Goal: Task Accomplishment & Management: Use online tool/utility

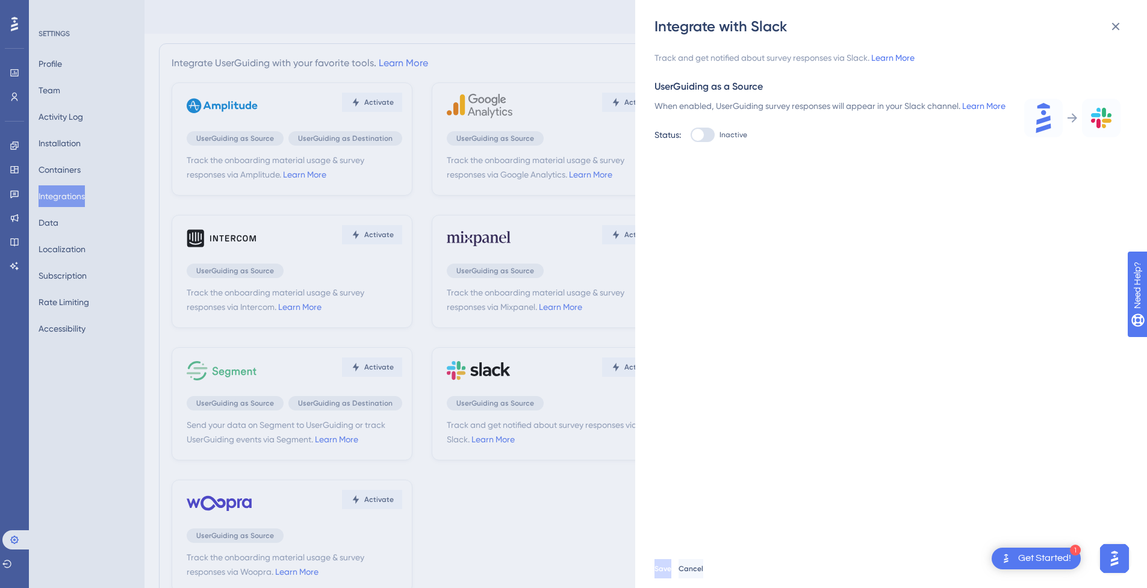
click at [588, 41] on div "Integrate with Slack Track and get notified about survey responses via Slack. L…" at bounding box center [573, 294] width 1147 height 588
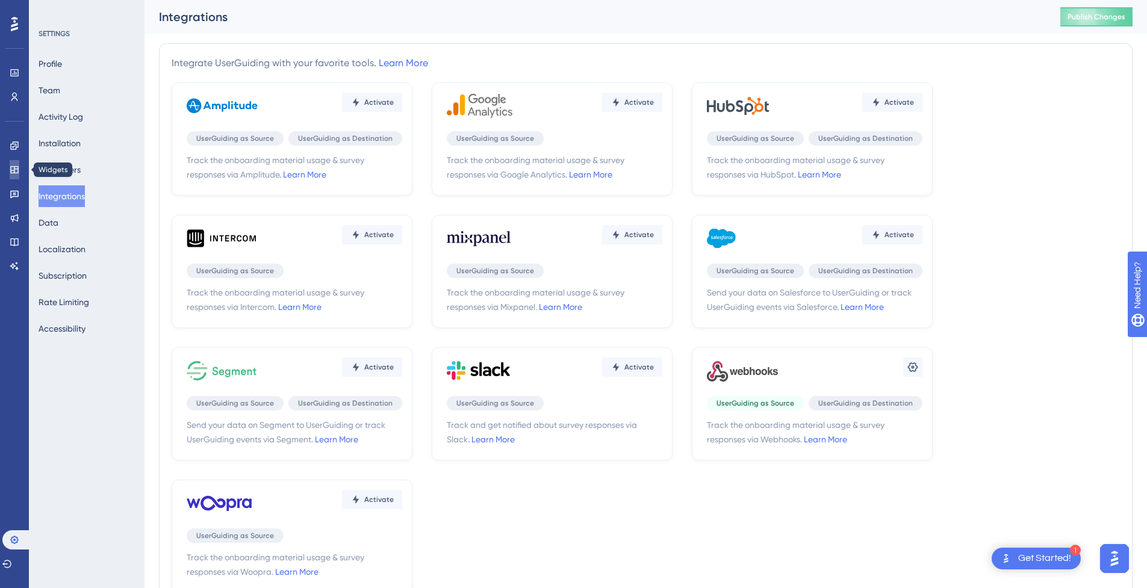
click at [15, 163] on link at bounding box center [15, 169] width 10 height 19
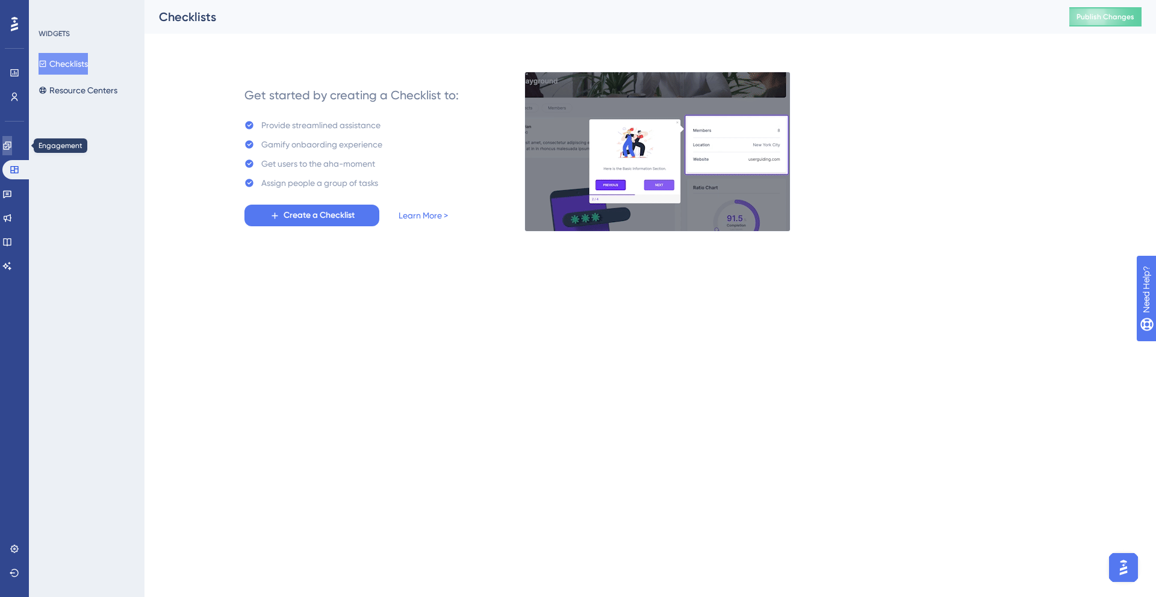
click at [12, 150] on icon at bounding box center [7, 146] width 10 height 10
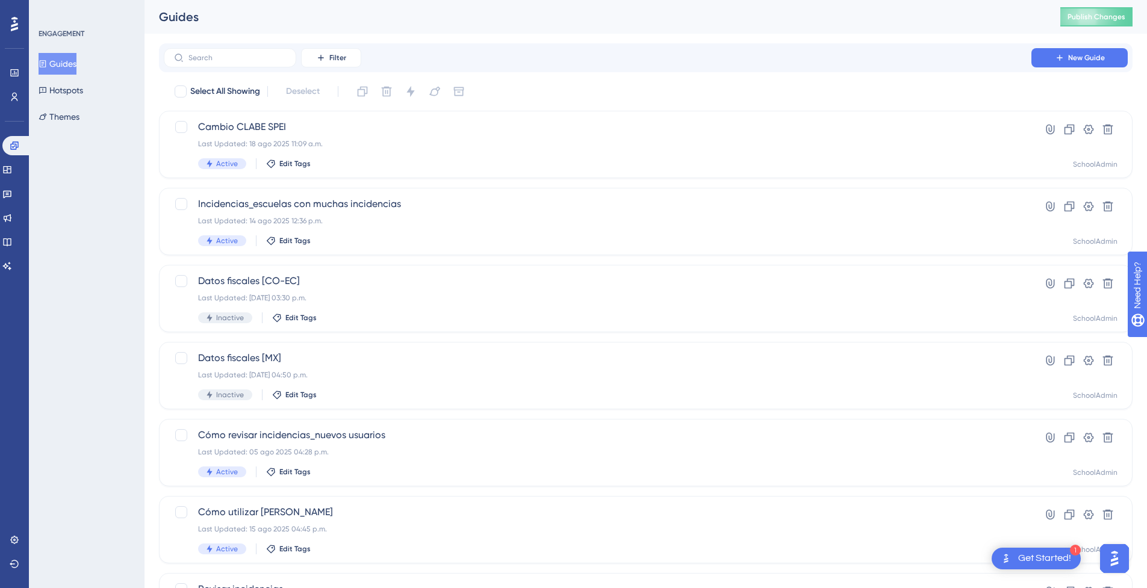
click at [14, 114] on div "Engagement Widgets Feedback Product Updates Knowledge Base AI Assistant" at bounding box center [14, 191] width 24 height 169
click at [14, 101] on icon at bounding box center [15, 97] width 10 height 10
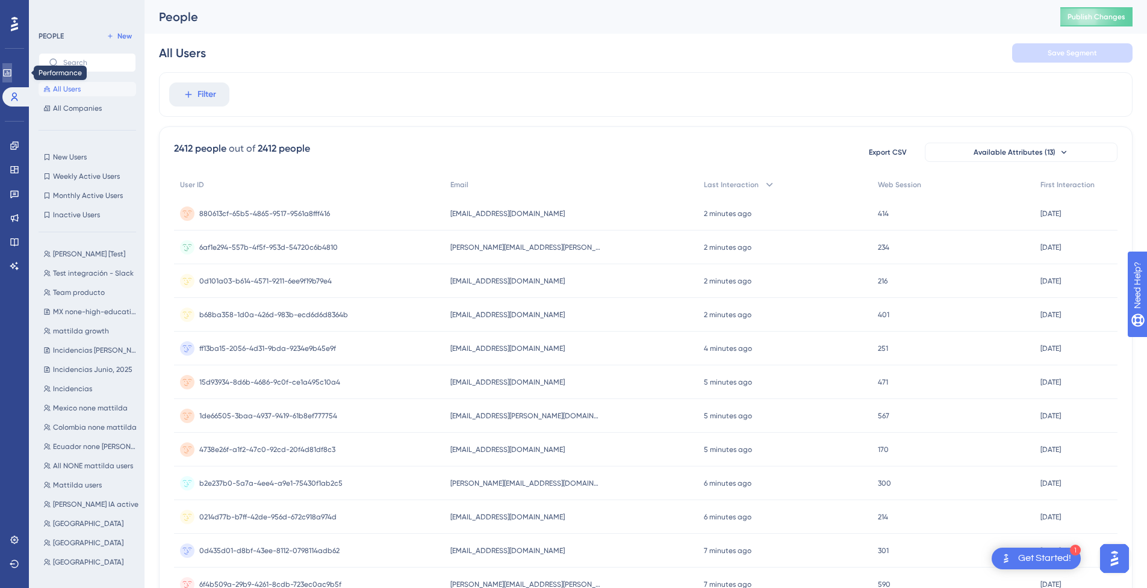
click at [12, 70] on icon at bounding box center [7, 73] width 10 height 10
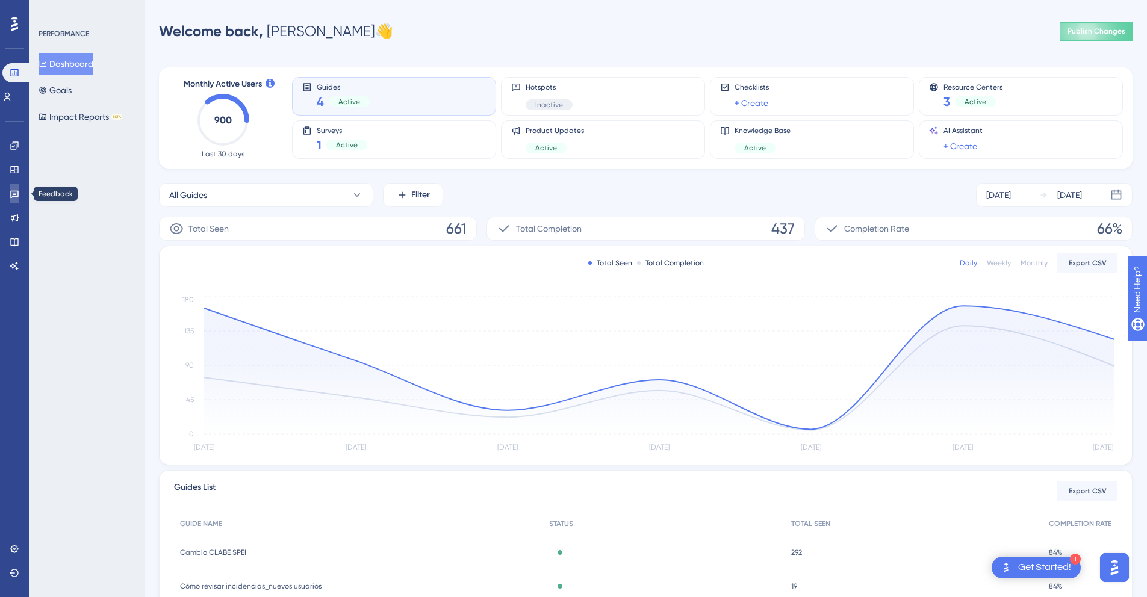
click at [14, 193] on icon at bounding box center [14, 195] width 8 height 8
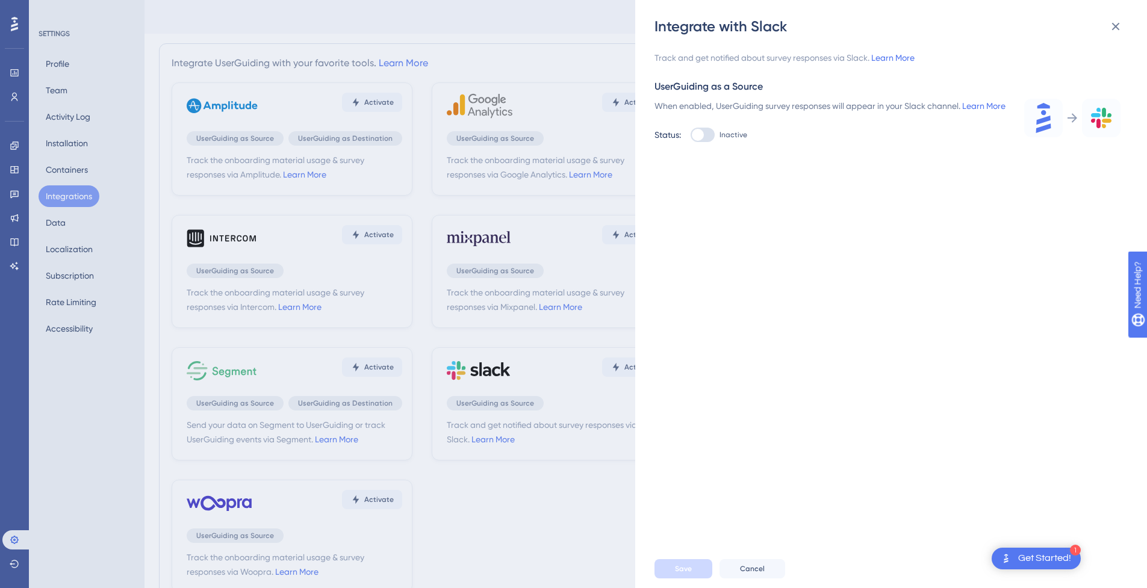
click at [561, 263] on div "Integrate with Slack Track and get notified about survey responses via Slack. L…" at bounding box center [573, 294] width 1147 height 588
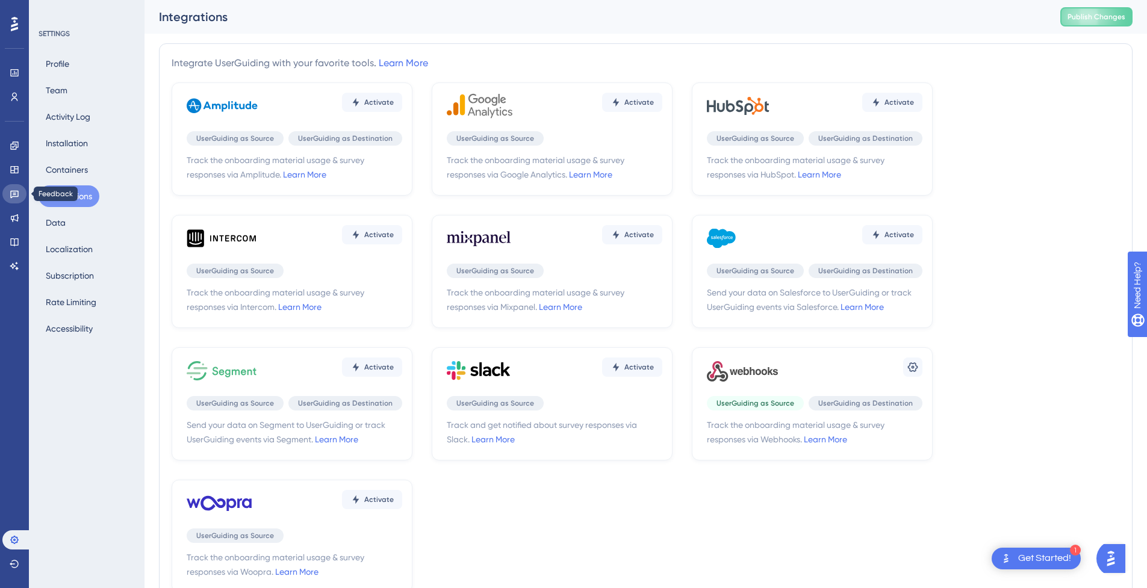
click at [14, 185] on link at bounding box center [14, 193] width 24 height 19
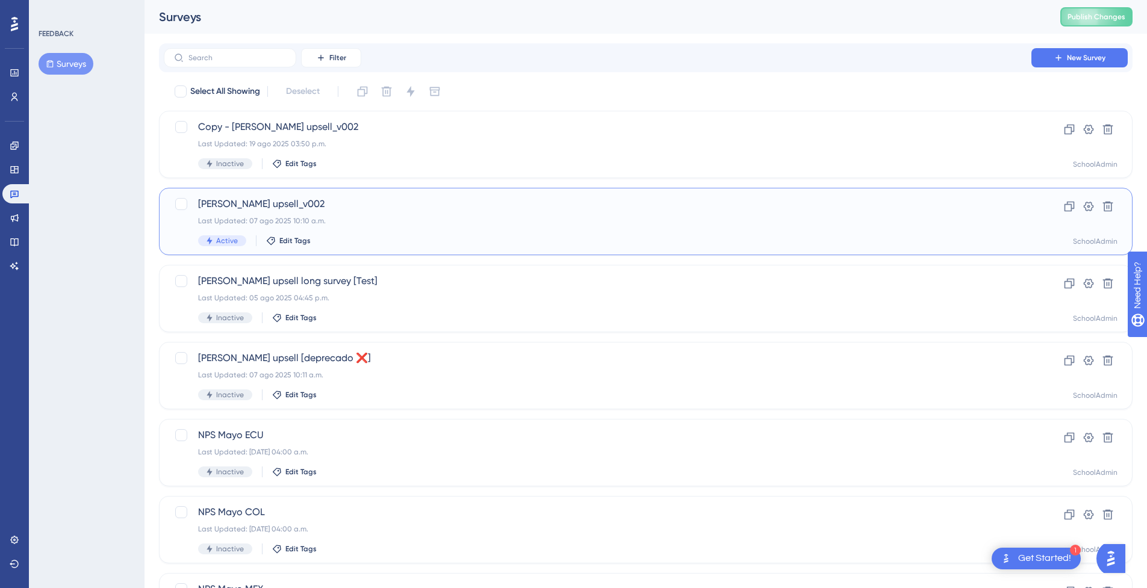
click at [320, 213] on div "[PERSON_NAME] upsell_v002 Last Updated: 07 ago 2025 10:10 a.m. Active Edit Tags" at bounding box center [597, 221] width 799 height 49
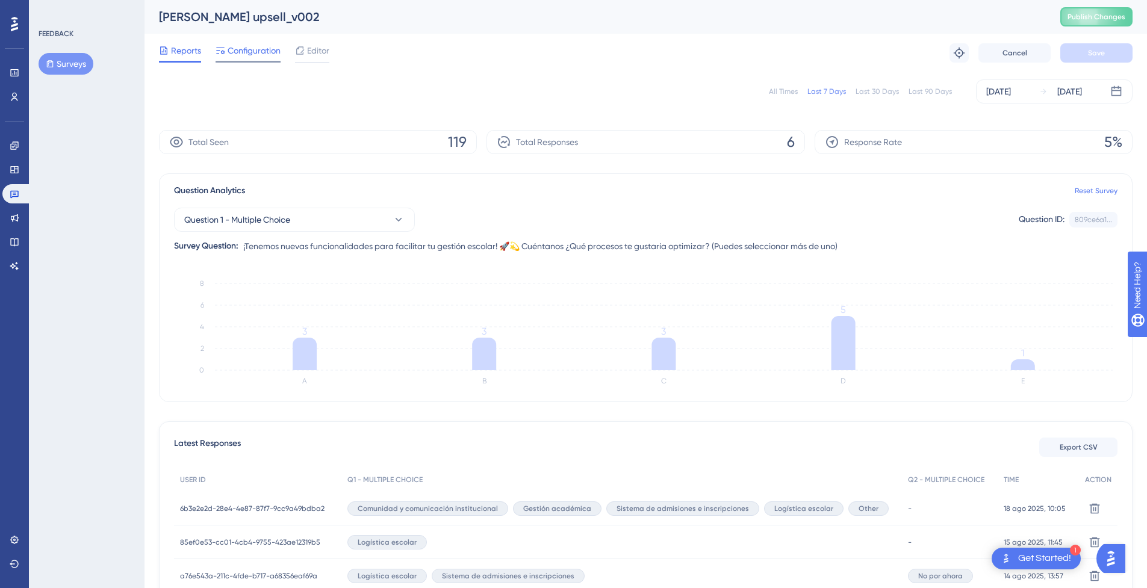
click at [244, 51] on span "Configuration" at bounding box center [254, 50] width 53 height 14
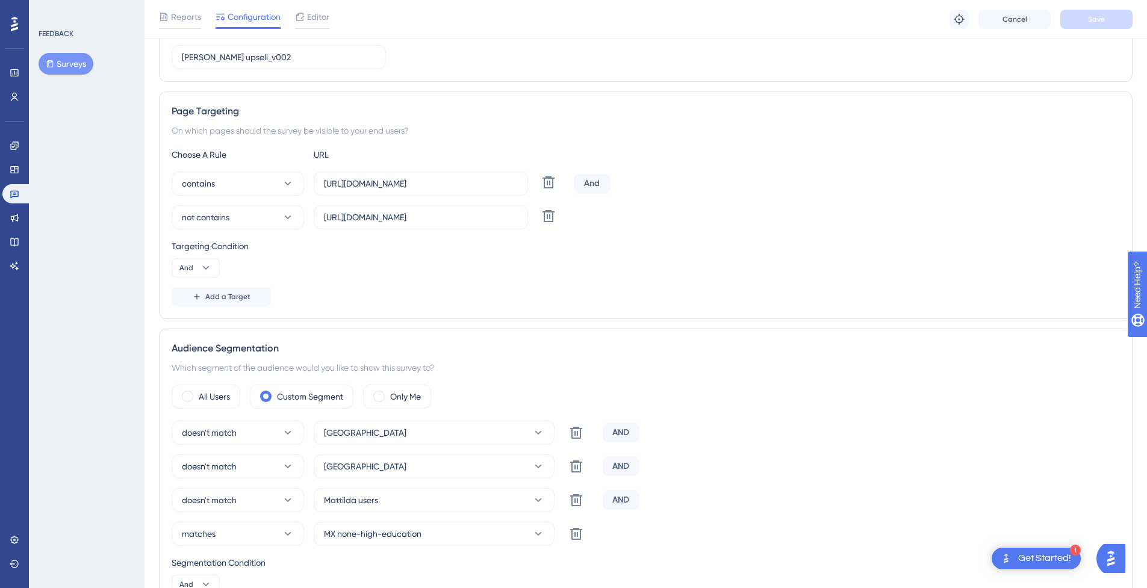
scroll to position [203, 0]
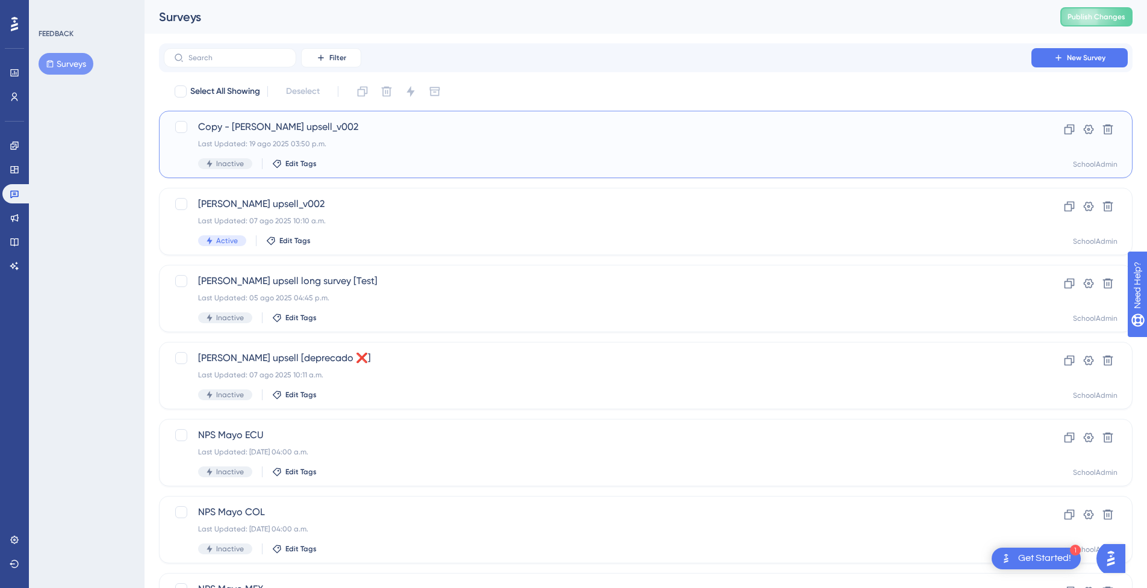
click at [299, 124] on span "Copy - [PERSON_NAME] upsell_v002" at bounding box center [597, 127] width 799 height 14
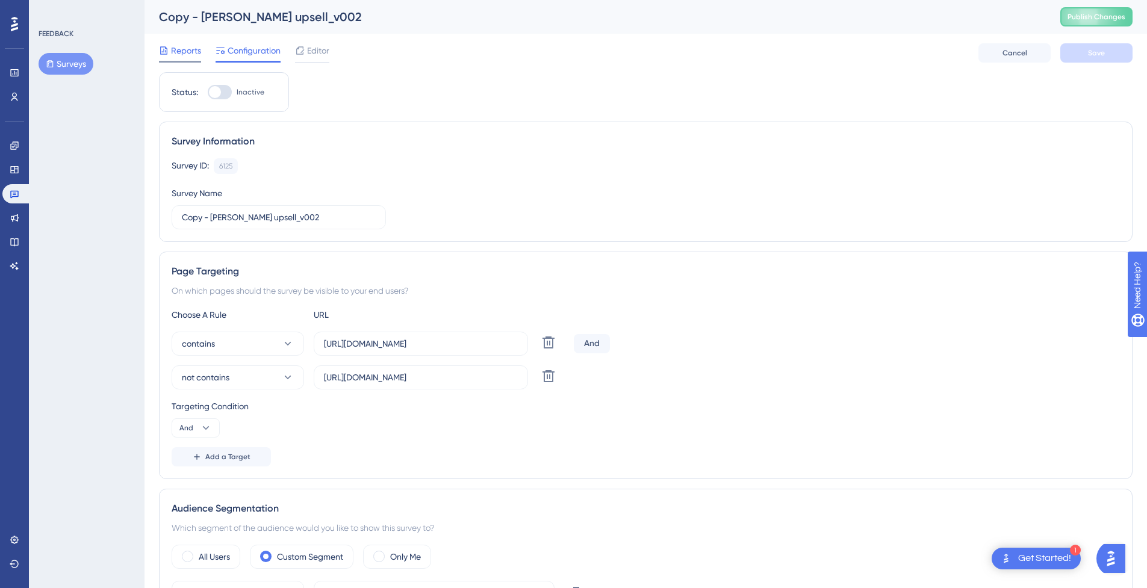
click at [173, 61] on div at bounding box center [180, 62] width 42 height 2
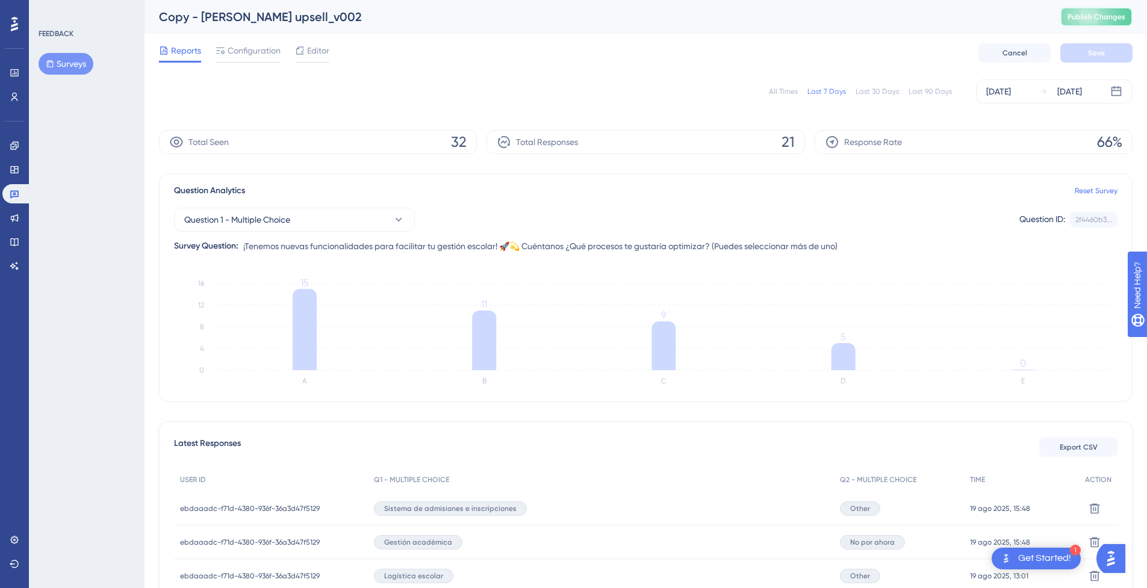
click at [1089, 13] on span "Publish Changes" at bounding box center [1097, 17] width 58 height 10
